Goal: Navigation & Orientation: Find specific page/section

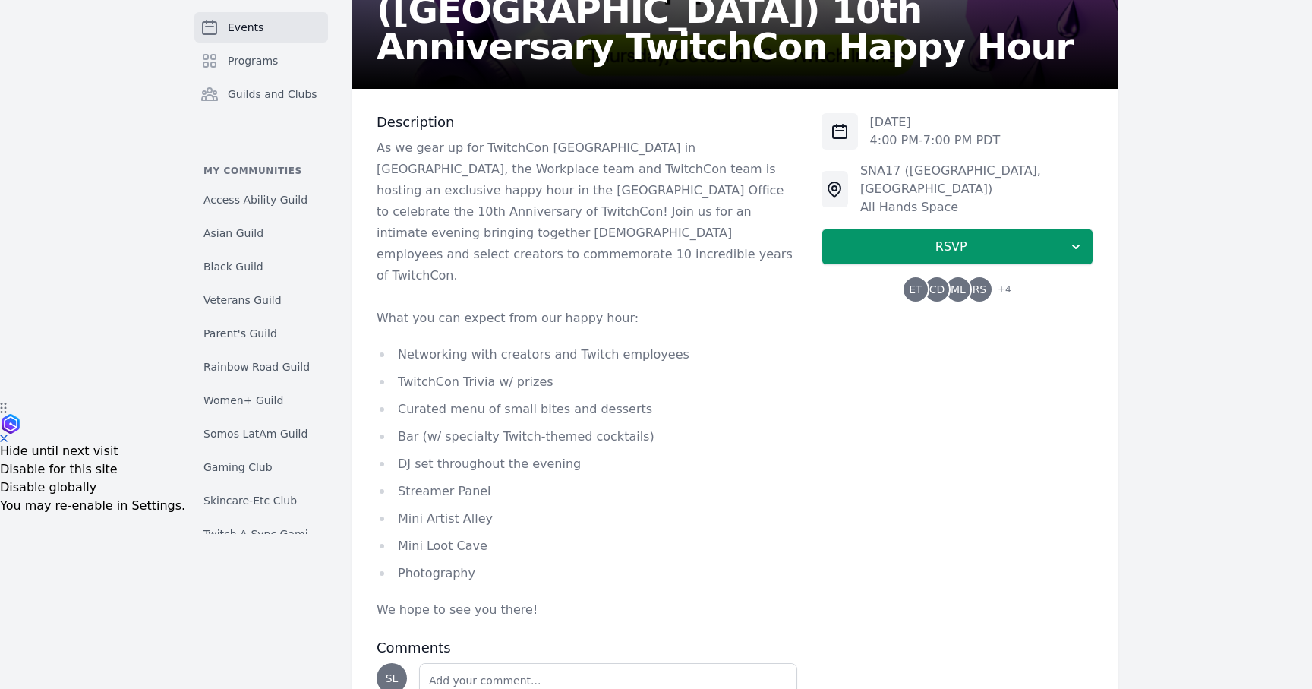
scroll to position [288, 0]
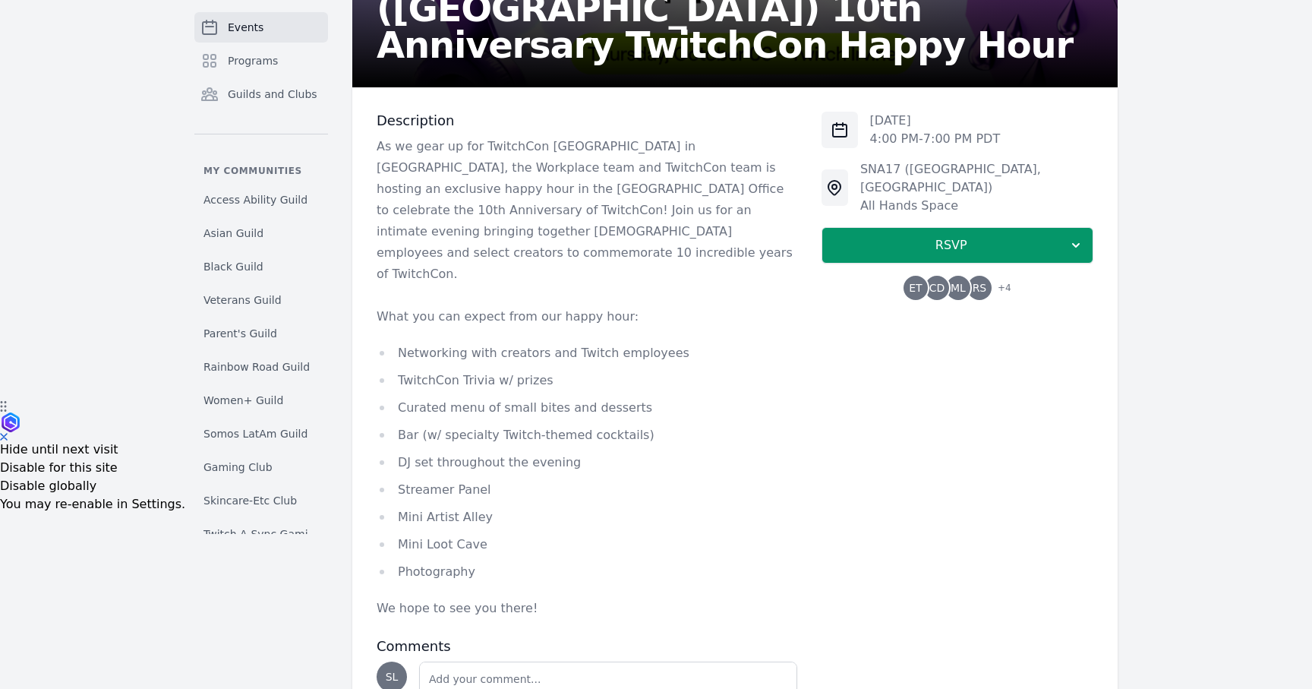
drag, startPoint x: 399, startPoint y: 308, endPoint x: 573, endPoint y: 539, distance: 289.5
click at [573, 539] on ul "Networking with creators and Twitch employees TwitchCon Trivia w/ prizes Curate…" at bounding box center [587, 462] width 421 height 240
click at [573, 561] on li "Photography" at bounding box center [587, 571] width 421 height 21
drag, startPoint x: 475, startPoint y: 536, endPoint x: 437, endPoint y: 469, distance: 77.9
click at [437, 469] on ul "Networking with creators and Twitch employees TwitchCon Trivia w/ prizes Curate…" at bounding box center [587, 462] width 421 height 240
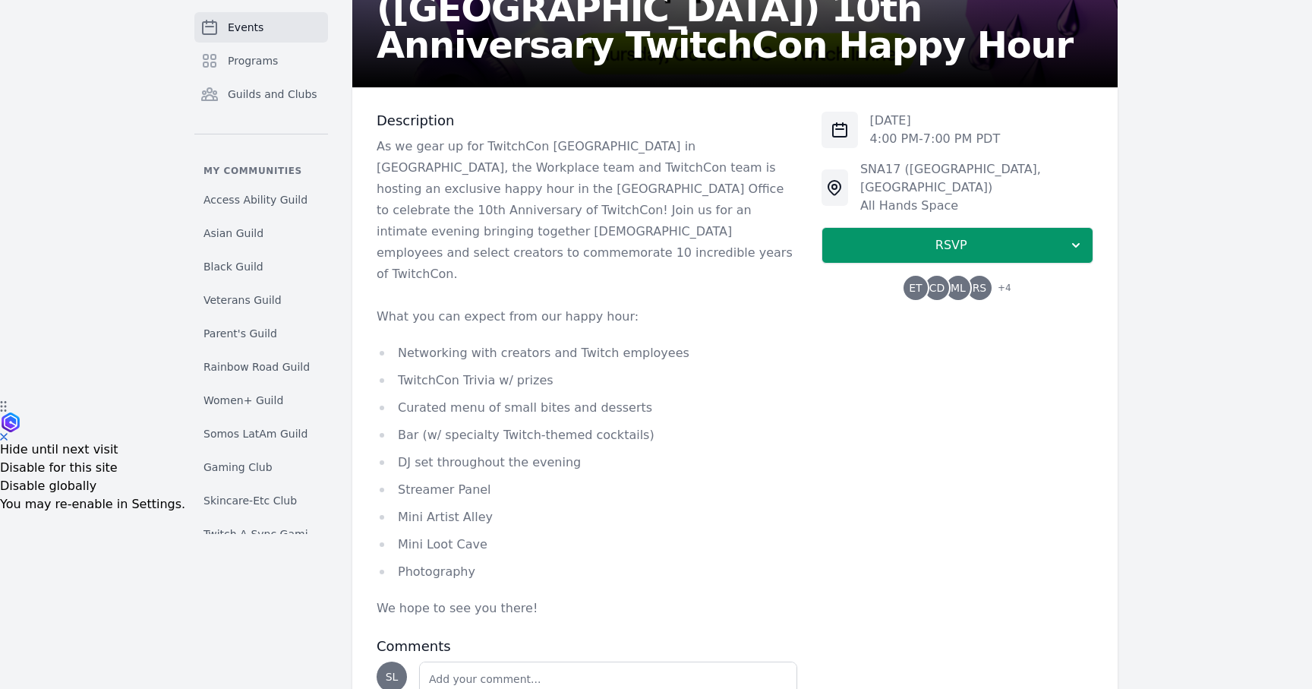
click at [437, 507] on li "Mini Artist Alley" at bounding box center [587, 517] width 421 height 21
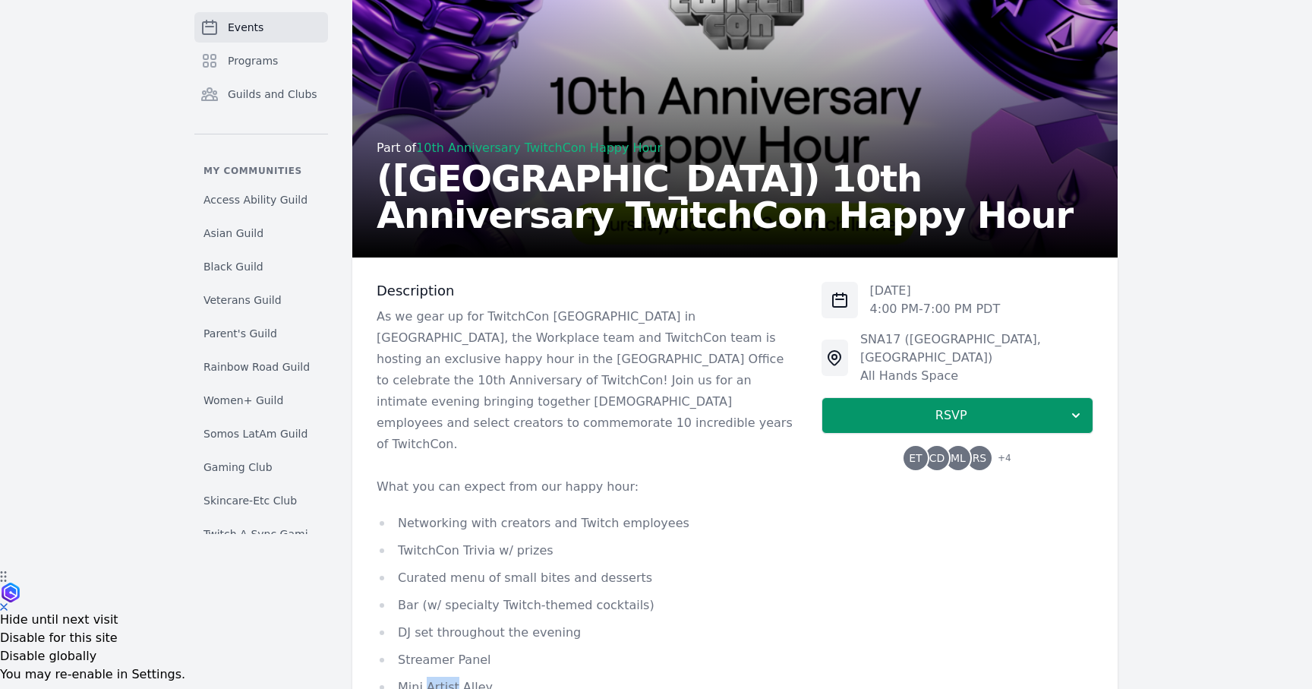
scroll to position [0, 0]
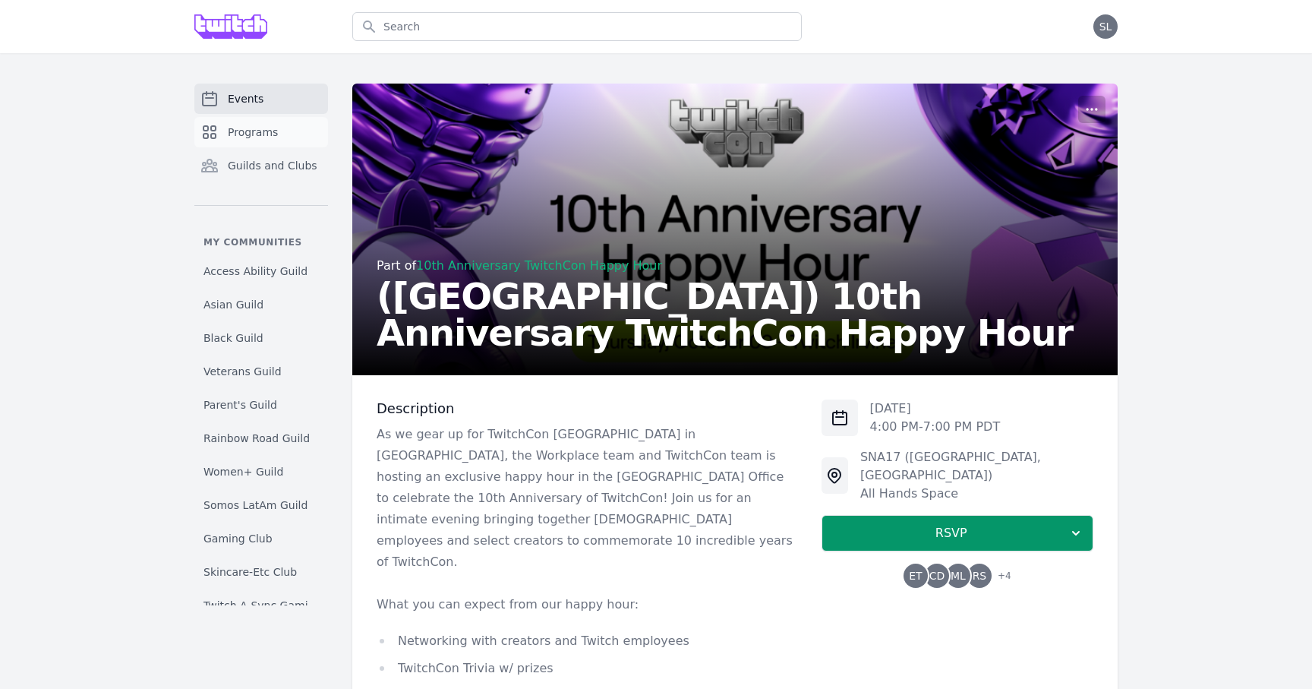
click at [267, 141] on link "Programs" at bounding box center [261, 132] width 134 height 30
